Goal: Task Accomplishment & Management: Complete application form

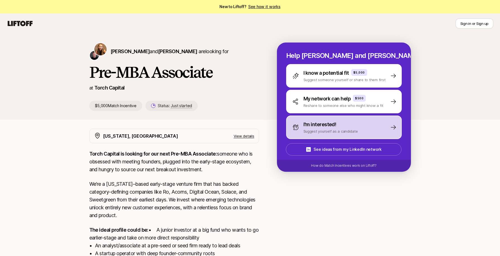
click at [302, 121] on div "I'm interested! Suggest yourself as a candidate" at bounding box center [326, 126] width 66 height 13
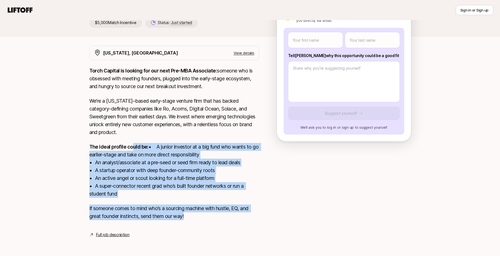
scroll to position [41, 0]
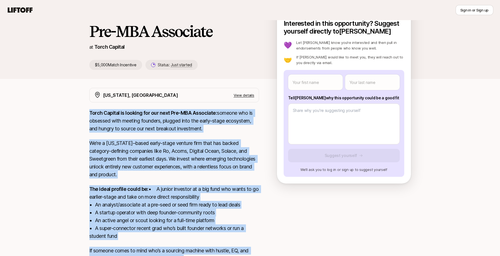
drag, startPoint x: 189, startPoint y: 217, endPoint x: 86, endPoint y: 113, distance: 146.0
click at [86, 113] on div "[US_STATE], [GEOGRAPHIC_DATA] View details Torch Capital is looking for our nex…" at bounding box center [250, 184] width 335 height 192
copy div "Lorem Ipsumdo si ametcon adi eli sedd Eiu-TEM Incididun: utlabor etd ma aliquae…"
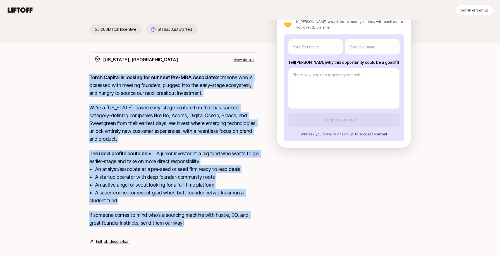
scroll to position [77, 0]
click at [108, 244] on link "Full job description" at bounding box center [113, 240] width 34 height 7
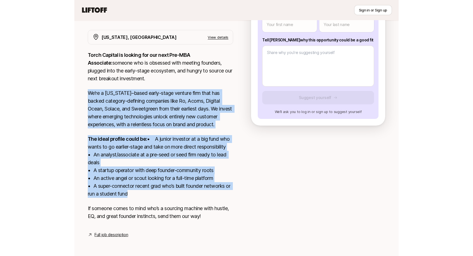
scroll to position [91, 0]
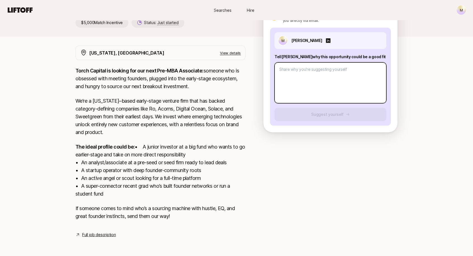
click at [309, 81] on textarea at bounding box center [330, 82] width 112 height 41
type textarea "x"
type textarea "c"
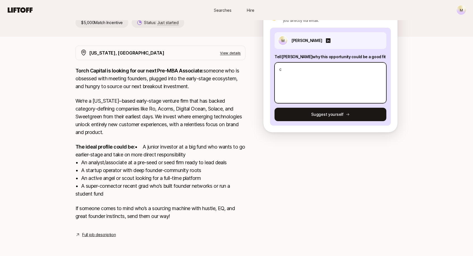
paste textarea "L’i dolorsi ametc adi Elitsed doei te Incid utlabor et dol magna aliqua enimadm…"
type textarea "x"
type textarea "lO’i dolorsi ametc adi Elitsed doei te Incid utlabor et dol magna aliqua enimad…"
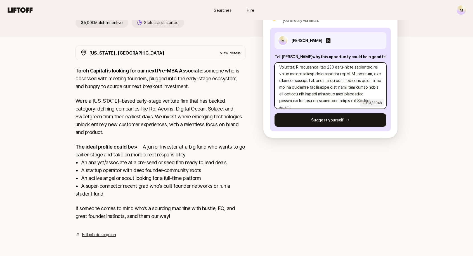
scroll to position [0, 0]
drag, startPoint x: 348, startPoint y: 91, endPoint x: 330, endPoint y: 7, distance: 86.1
click at [330, 7] on div "M Searches Hire Searches Hire M [PERSON_NAME] and [PERSON_NAME] are looking for…" at bounding box center [236, 92] width 473 height 325
type textarea "x"
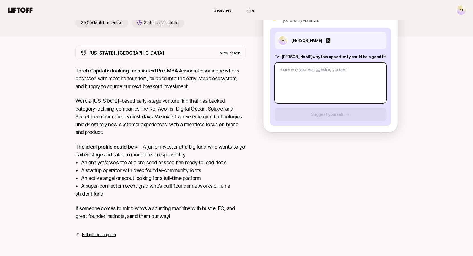
paste textarea "L’i dolorsi ametc adi Elitsed doei te Incid utlabor et dol magna aliqua enimadm…"
type textarea "x"
type textarea "L’i dolorsi ametc adi Elitsed doei te Incid utlabor et dol magna aliqua enimadm…"
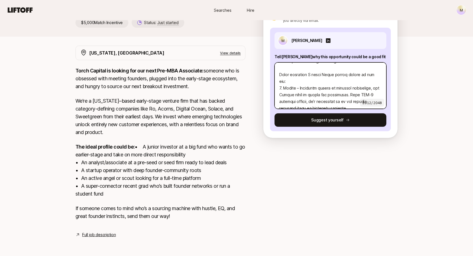
scroll to position [189, 0]
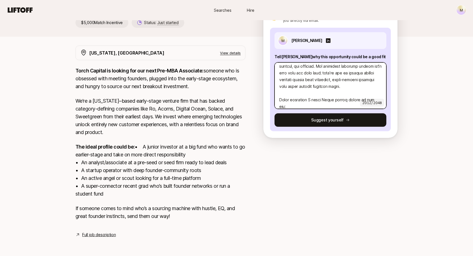
click at [291, 79] on textarea at bounding box center [330, 85] width 112 height 46
type textarea "x"
type textarea "L’i dolorsi ametc adi Elitsed doei te Incid utlabor et dol magna aliqua enimadm…"
type textarea "x"
type textarea "L’i dolorsi ametc adi Elitsed doei te Incid utlabor et dol magna aliqua enimadm…"
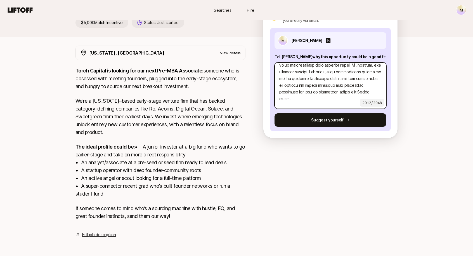
click at [284, 92] on textarea at bounding box center [330, 85] width 112 height 46
type textarea "x"
type textarea "L’i dolorsi ametc adi Elitsed doei te Incid utlabor et dol magna aliqua enimadm…"
type textarea "x"
type textarea "L’i dolorsi ametc adi Elitsed doei te Incid utlabor et dol magna aliqua enimadm…"
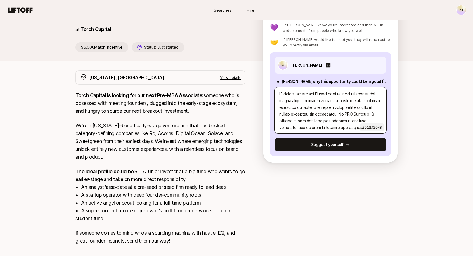
scroll to position [69, 0]
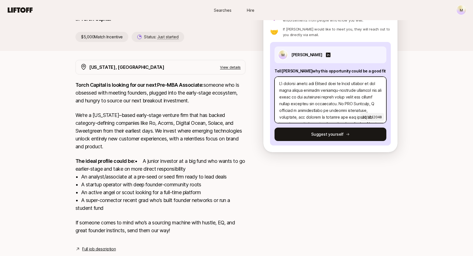
click at [303, 91] on textarea at bounding box center [330, 100] width 112 height 46
type textarea "x"
type textarea "L’i dolorsi ametc adi Elitsed doei te Incid utlabor et dol magna aliqua enimad …"
type textarea "x"
type textarea "L’i dolorsi ametc adi Elitsed doei te Incid utlabor et dol magna aliqua enimadm…"
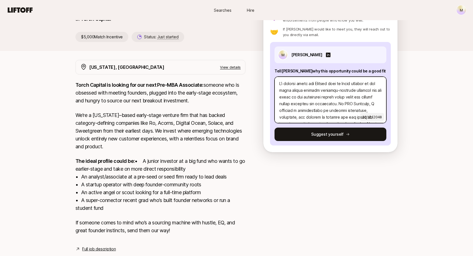
type textarea "x"
type textarea "L’i dolorsi ametc adi Elitsed doei te Incid utlabor et dol magna aliqua enimadm…"
type textarea "x"
type textarea "L’i dolorsi ametc adi Elitsed doei te Incid utlabor et dol magna aliqua en admi…"
type textarea "x"
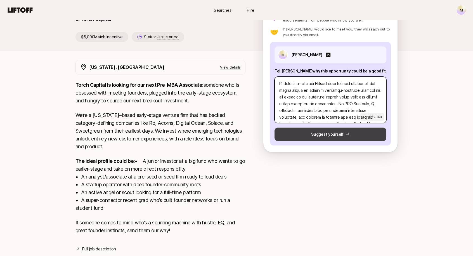
type textarea "L’i dolorsi ametc adi Elitsed doei te Incid utlabor et dol magna aliqua en admi…"
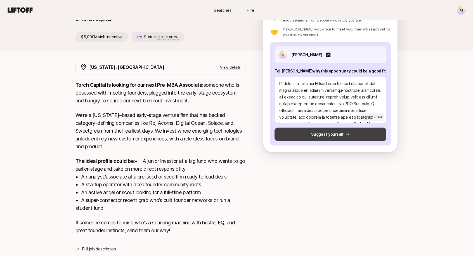
click at [325, 132] on button "Suggest yourself" at bounding box center [330, 133] width 112 height 13
type textarea "x"
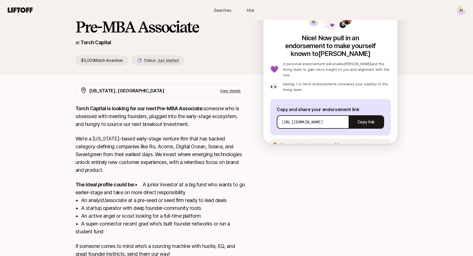
scroll to position [44, 0]
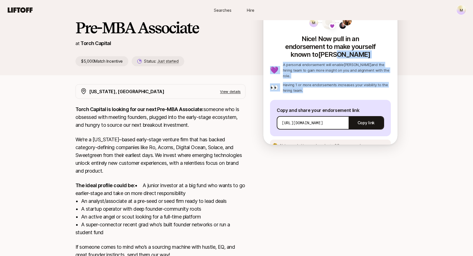
drag, startPoint x: 333, startPoint y: 75, endPoint x: 317, endPoint y: 51, distance: 29.1
click at [317, 51] on div "M 💜 Nice! Now pull in an endorsement to make yourself known to [PERSON_NAME] 💜 …" at bounding box center [330, 54] width 121 height 77
drag, startPoint x: 317, startPoint y: 51, endPoint x: 317, endPoint y: 85, distance: 34.4
click at [317, 85] on div "M 💜 Nice! Now pull in an endorsement to make yourself known to [PERSON_NAME] 💜 …" at bounding box center [330, 83] width 121 height 135
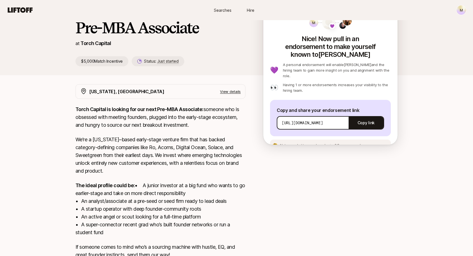
click at [308, 82] on p "Having 1 or more endorsements increases your visibility to the hiring team." at bounding box center [337, 87] width 108 height 11
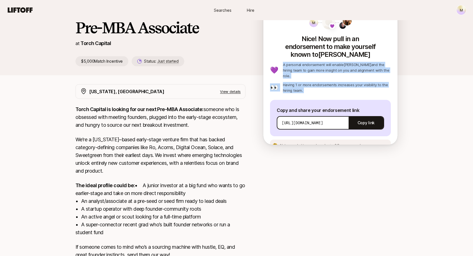
drag, startPoint x: 308, startPoint y: 78, endPoint x: 286, endPoint y: 54, distance: 33.2
click at [286, 62] on div "💜 A personal endorsement will enable [PERSON_NAME] and the hiring team to gain …" at bounding box center [330, 77] width 121 height 31
click at [286, 62] on p "A personal endorsement will enable [PERSON_NAME] and the hiring team to gain mo…" at bounding box center [337, 70] width 108 height 17
drag, startPoint x: 286, startPoint y: 54, endPoint x: 294, endPoint y: 80, distance: 27.5
click at [294, 80] on div "M 💜 Nice! Now pull in an endorsement to make yourself known to [PERSON_NAME] 💜 …" at bounding box center [330, 83] width 121 height 135
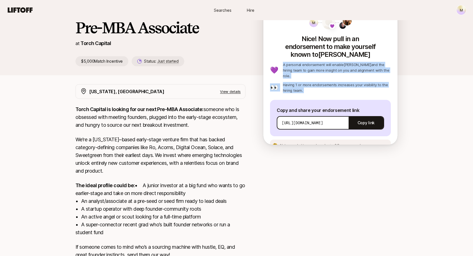
click at [294, 80] on div "M 💜 Nice! Now pull in an endorsement to make yourself known to [PERSON_NAME] 💜 …" at bounding box center [330, 83] width 121 height 135
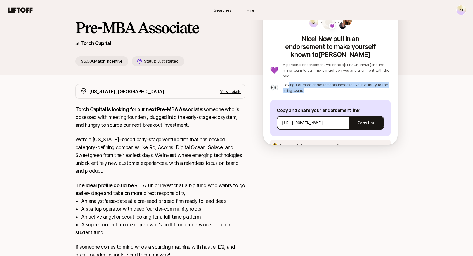
drag, startPoint x: 283, startPoint y: 62, endPoint x: 301, endPoint y: 84, distance: 28.4
click at [301, 84] on div "M 💜 Nice! Now pull in an endorsement to make yourself known to [PERSON_NAME] 💜 …" at bounding box center [330, 83] width 121 height 135
click at [344, 143] on span "See an example message" at bounding box center [358, 145] width 42 height 4
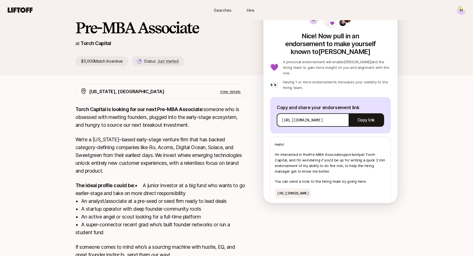
scroll to position [3, 0]
click at [324, 137] on div "Hello! I'm interested in this Pre-MBA Associate opportunity at [GEOGRAPHIC_DATA…" at bounding box center [330, 188] width 121 height 105
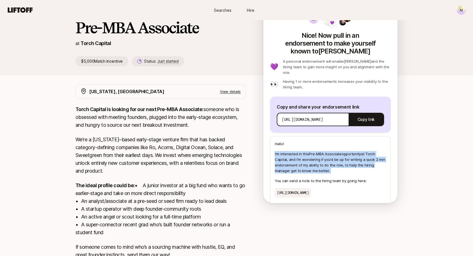
click at [324, 137] on div "Hello! I'm interested in this Pre-MBA Associate opportunity at [GEOGRAPHIC_DATA…" at bounding box center [330, 188] width 121 height 105
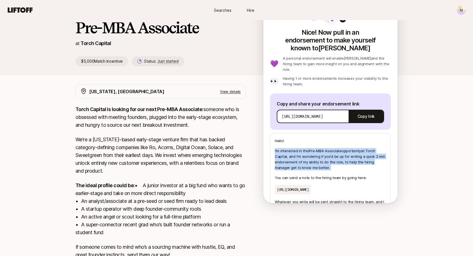
scroll to position [7, 0]
drag, startPoint x: 315, startPoint y: 130, endPoint x: 318, endPoint y: 154, distance: 24.2
click at [318, 154] on div "Hello! I'm interested in this Pre-MBA Associate opportunity at [GEOGRAPHIC_DATA…" at bounding box center [330, 185] width 121 height 105
click at [318, 154] on p "I'm interested in this Pre-MBA Associate opportunity at [GEOGRAPHIC_DATA] , and…" at bounding box center [330, 159] width 111 height 22
drag, startPoint x: 318, startPoint y: 154, endPoint x: 305, endPoint y: 133, distance: 24.5
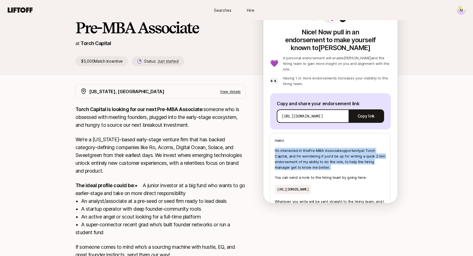
click at [305, 133] on div "Hello! I'm interested in this Pre-MBA Associate opportunity at [GEOGRAPHIC_DATA…" at bounding box center [330, 185] width 121 height 105
drag, startPoint x: 305, startPoint y: 133, endPoint x: 313, endPoint y: 160, distance: 28.4
click at [313, 160] on div "Hello! I'm interested in this Pre-MBA Associate opportunity at [GEOGRAPHIC_DATA…" at bounding box center [330, 185] width 121 height 105
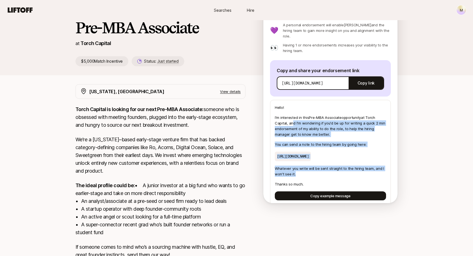
drag, startPoint x: 312, startPoint y: 168, endPoint x: 293, endPoint y: 108, distance: 63.7
click at [293, 108] on div "Hello! I'm interested in this Pre-MBA Associate opportunity at [GEOGRAPHIC_DATA…" at bounding box center [330, 152] width 121 height 105
click at [293, 115] on p "I'm interested in this Pre-MBA Associate opportunity at [GEOGRAPHIC_DATA] , and…" at bounding box center [330, 126] width 111 height 22
drag, startPoint x: 309, startPoint y: 182, endPoint x: 296, endPoint y: 100, distance: 82.8
click at [296, 100] on div "Hello! I'm interested in this Pre-MBA Associate opportunity at [GEOGRAPHIC_DATA…" at bounding box center [330, 152] width 121 height 105
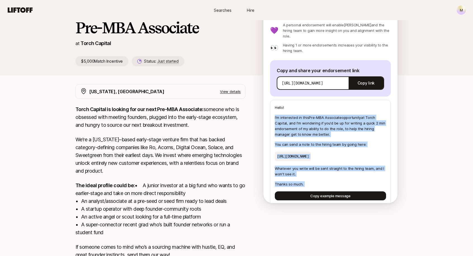
scroll to position [0, 0]
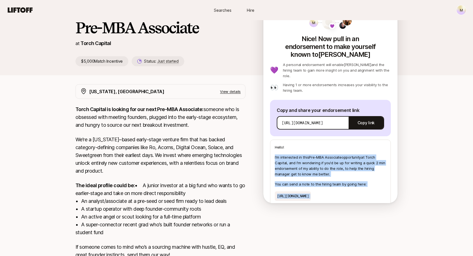
drag, startPoint x: 287, startPoint y: 130, endPoint x: 320, endPoint y: 184, distance: 62.7
click at [319, 184] on div "Hello! I'm interested in this Pre-MBA Associate opportunity at [GEOGRAPHIC_DATA…" at bounding box center [330, 191] width 121 height 105
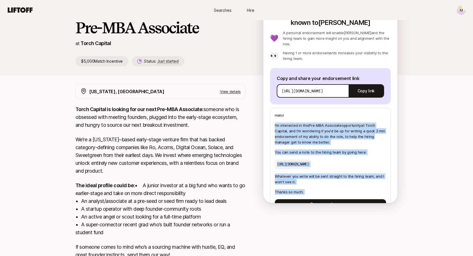
scroll to position [40, 0]
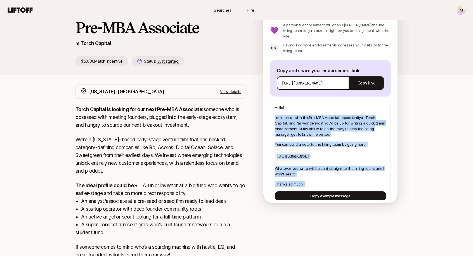
click at [363, 115] on p "I'm interested in this Pre-MBA Associate opportunity at [GEOGRAPHIC_DATA] , and…" at bounding box center [330, 126] width 111 height 22
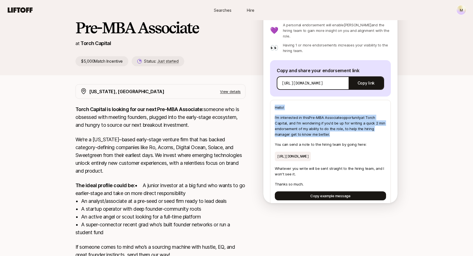
drag, startPoint x: 365, startPoint y: 118, endPoint x: 339, endPoint y: 88, distance: 39.4
click at [339, 100] on div "Hello! I'm interested in this Pre-MBA Associate opportunity at [GEOGRAPHIC_DATA…" at bounding box center [330, 152] width 121 height 105
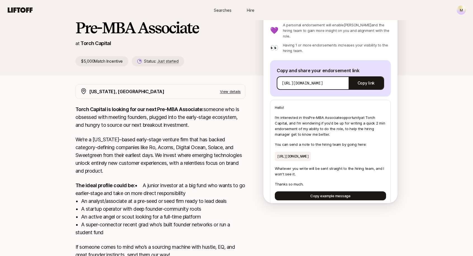
click at [337, 100] on div "Hello! I'm interested in this Pre-MBA Associate opportunity at [GEOGRAPHIC_DATA…" at bounding box center [330, 152] width 121 height 105
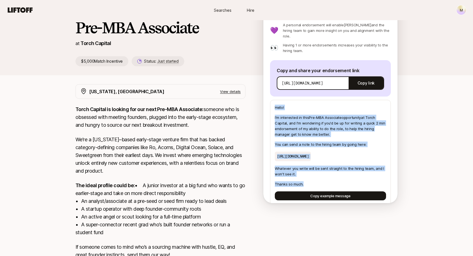
drag, startPoint x: 337, startPoint y: 89, endPoint x: 350, endPoint y: 178, distance: 90.0
click at [350, 178] on div "Hello! I'm interested in this Pre-MBA Associate opportunity at [GEOGRAPHIC_DATA…" at bounding box center [330, 152] width 121 height 105
copy div "Hello! I'm interested in this Pre-MBA Associate opportunity at [GEOGRAPHIC_DATA…"
click at [311, 151] on p "[URL][DOMAIN_NAME]" at bounding box center [293, 155] width 36 height 9
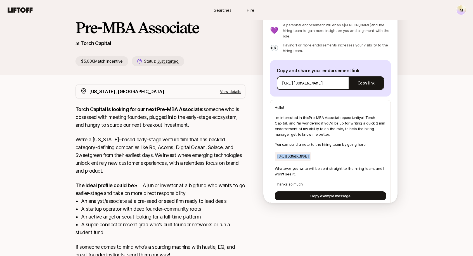
click at [311, 151] on p "[URL][DOMAIN_NAME]" at bounding box center [293, 155] width 36 height 9
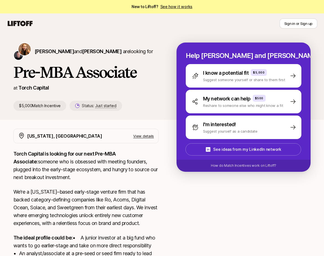
scroll to position [114, 0]
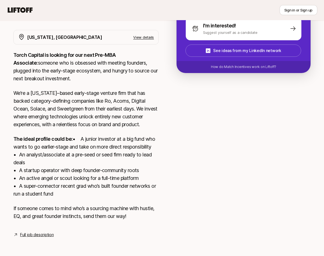
click at [38, 235] on link "Full job description" at bounding box center [37, 234] width 34 height 7
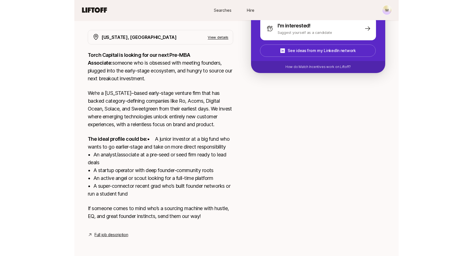
scroll to position [91, 0]
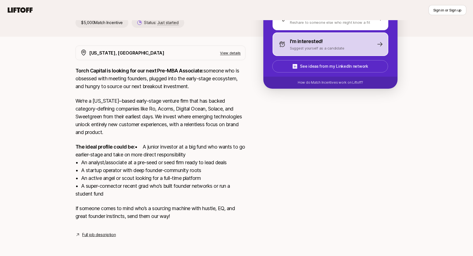
scroll to position [89, 0]
click at [315, 45] on div "I'm interested! Suggest yourself as a candidate" at bounding box center [330, 43] width 116 height 23
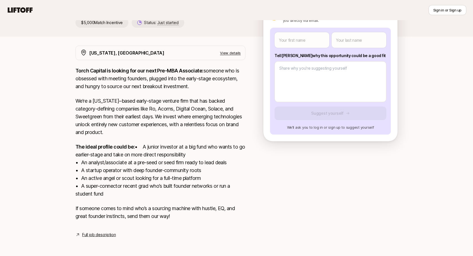
click at [113, 236] on link "Full job description" at bounding box center [99, 234] width 34 height 7
type textarea "x"
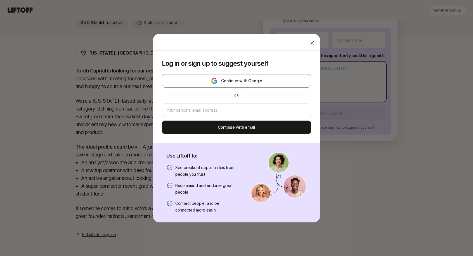
click at [313, 75] on body "New to Liftoff? See how it works Sign in or Sign up Sign in or Sign up Katie Re…" at bounding box center [236, 45] width 473 height 256
click at [251, 105] on div at bounding box center [236, 110] width 149 height 14
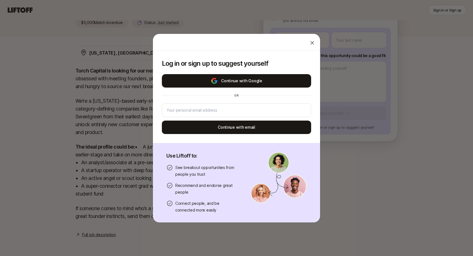
click at [246, 80] on button "Continue with Google" at bounding box center [236, 80] width 149 height 13
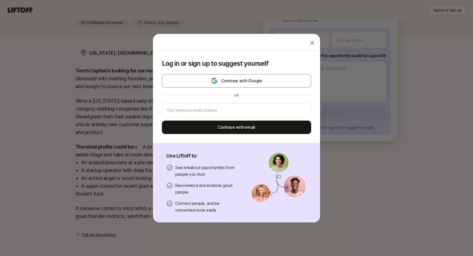
scroll to position [91, 0]
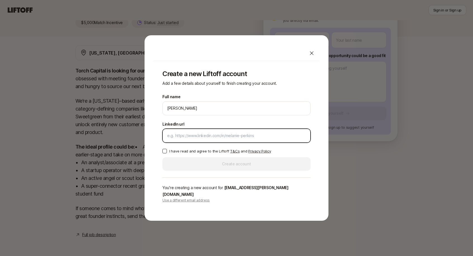
paste input "https://www.linkedin.com/in/madeline-nares/"
type input "https://www.linkedin.com/in/madeline-nares/"
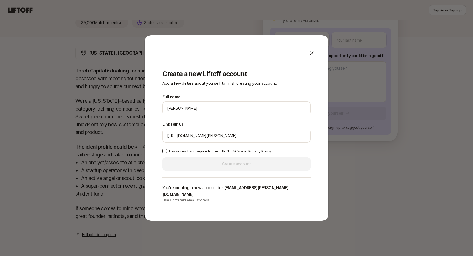
click at [173, 154] on p "I have read and agree to the Liftoff T&Cs and Privacy Policy" at bounding box center [220, 151] width 102 height 6
click at [167, 153] on button "I have read and agree to the Liftoff T&Cs and Privacy Policy" at bounding box center [164, 151] width 4 height 4
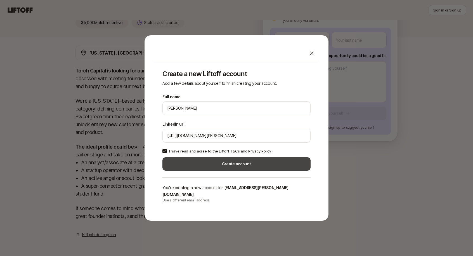
click at [185, 169] on button "Create account" at bounding box center [236, 163] width 148 height 13
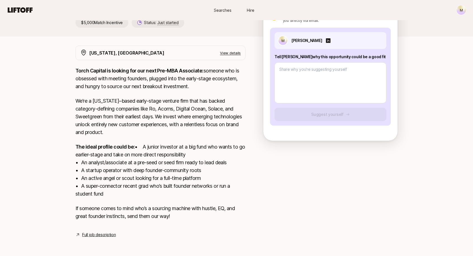
type textarea "x"
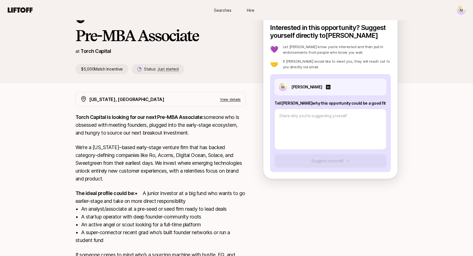
scroll to position [37, 0]
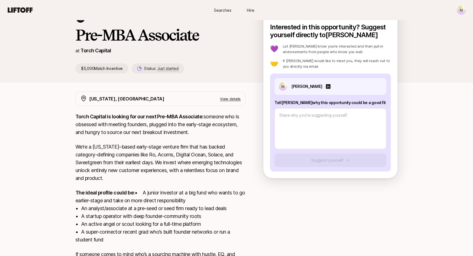
click at [294, 47] on p "Let [PERSON_NAME] know you’re interested and then pull in endorsements from peo…" at bounding box center [337, 48] width 108 height 11
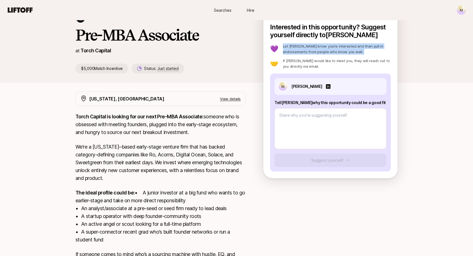
click at [294, 47] on p "Let [PERSON_NAME] know you’re interested and then pull in endorsements from peo…" at bounding box center [337, 48] width 108 height 11
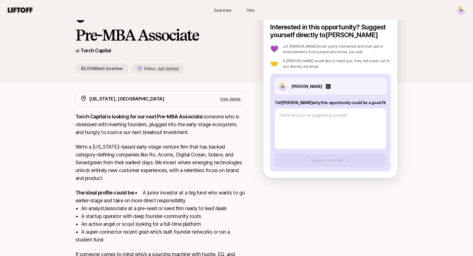
click at [326, 49] on p "Let [PERSON_NAME] know you’re interested and then pull in endorsements from peo…" at bounding box center [337, 48] width 108 height 11
drag, startPoint x: 348, startPoint y: 44, endPoint x: 333, endPoint y: 53, distance: 18.0
click at [333, 53] on p "Let [PERSON_NAME] know you’re interested and then pull in endorsements from peo…" at bounding box center [337, 48] width 108 height 11
